Goal: Task Accomplishment & Management: Check status

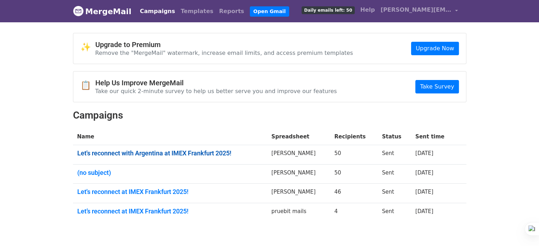
drag, startPoint x: 0, startPoint y: 0, endPoint x: 121, endPoint y: 154, distance: 195.6
click at [121, 154] on link "Let's reconnect with Argentina at IMEX Frankfurt 2025!" at bounding box center [170, 154] width 186 height 8
click at [54, 128] on body "MergeMail Campaigns Templates Reports Open Gmail Daily emails left: 50 Help est…" at bounding box center [269, 128] width 539 height 256
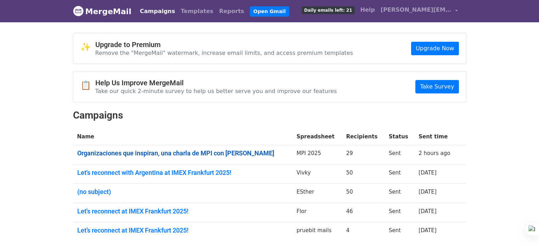
click at [151, 154] on link "Organizaciones que inspiran, una charla de MPI con Luciano Giordano" at bounding box center [182, 154] width 211 height 8
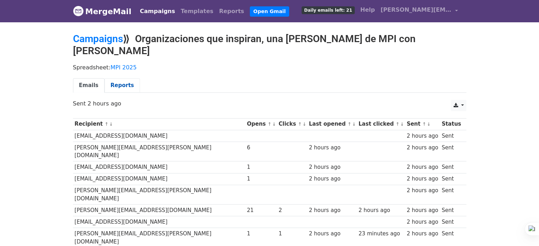
click at [116, 78] on link "Reports" at bounding box center [122, 85] width 35 height 15
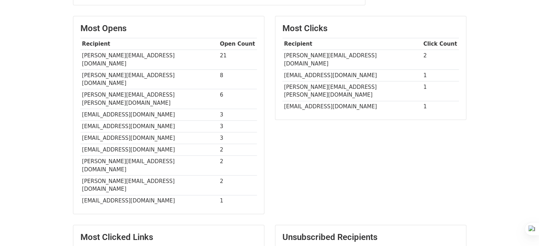
click at [433, 91] on div "Most Clicks Recipient Click Count [PERSON_NAME][EMAIL_ADDRESS][DOMAIN_NAME] 2 […" at bounding box center [371, 118] width 202 height 205
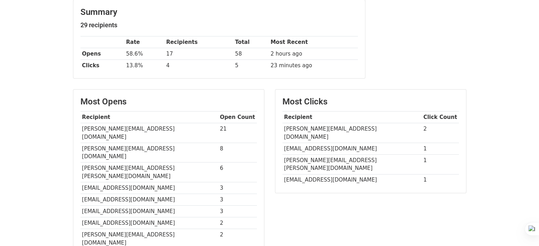
scroll to position [41, 0]
